Goal: Check status: Check status

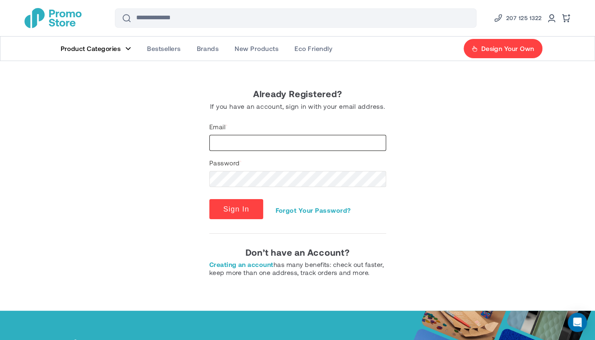
click at [283, 140] on input "Email" at bounding box center [297, 143] width 177 height 16
type input "**********"
click at [209, 199] on button "Sign In" at bounding box center [236, 209] width 54 height 20
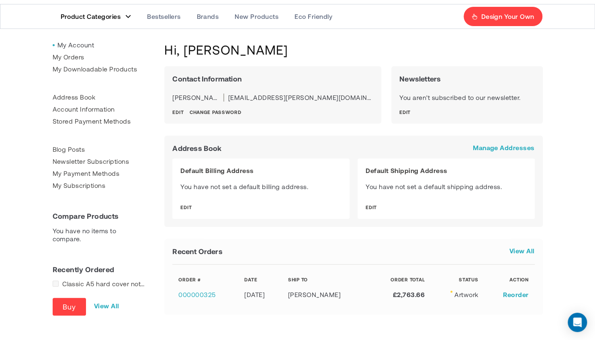
scroll to position [121, 0]
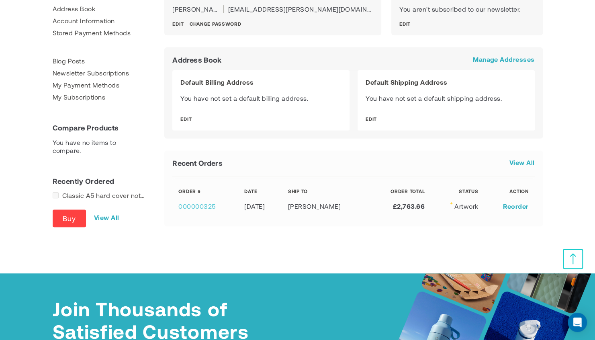
click at [193, 208] on link "000000325" at bounding box center [196, 207] width 37 height 8
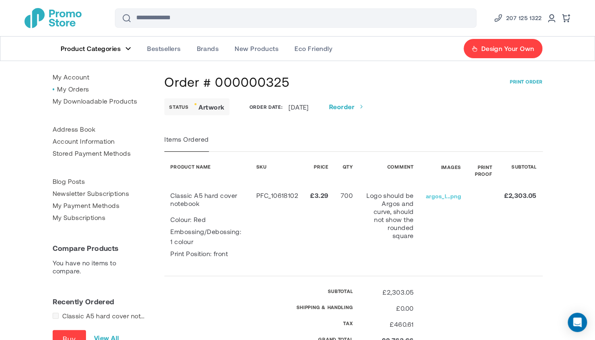
click at [447, 198] on link "argos_l...png" at bounding box center [443, 196] width 35 height 7
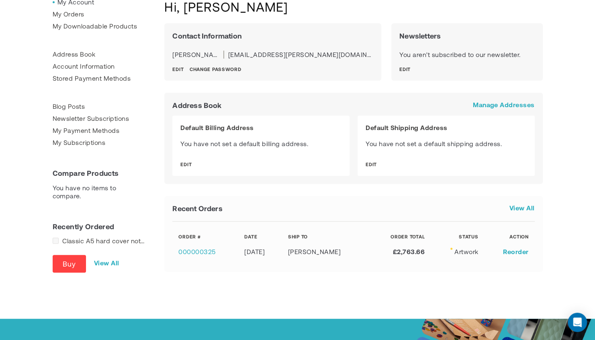
scroll to position [80, 0]
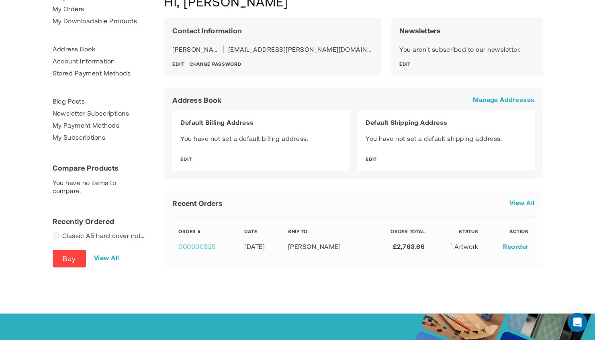
click at [198, 246] on link "000000325" at bounding box center [196, 247] width 37 height 8
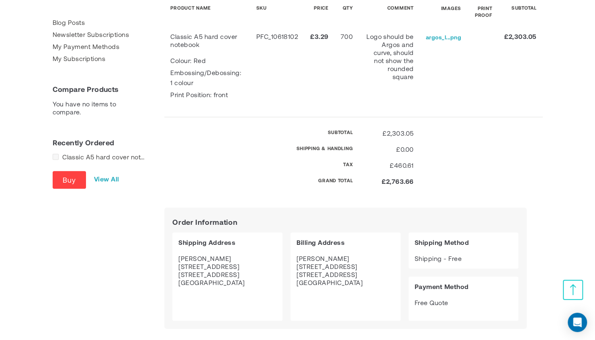
scroll to position [201, 0]
